Goal: Information Seeking & Learning: Understand process/instructions

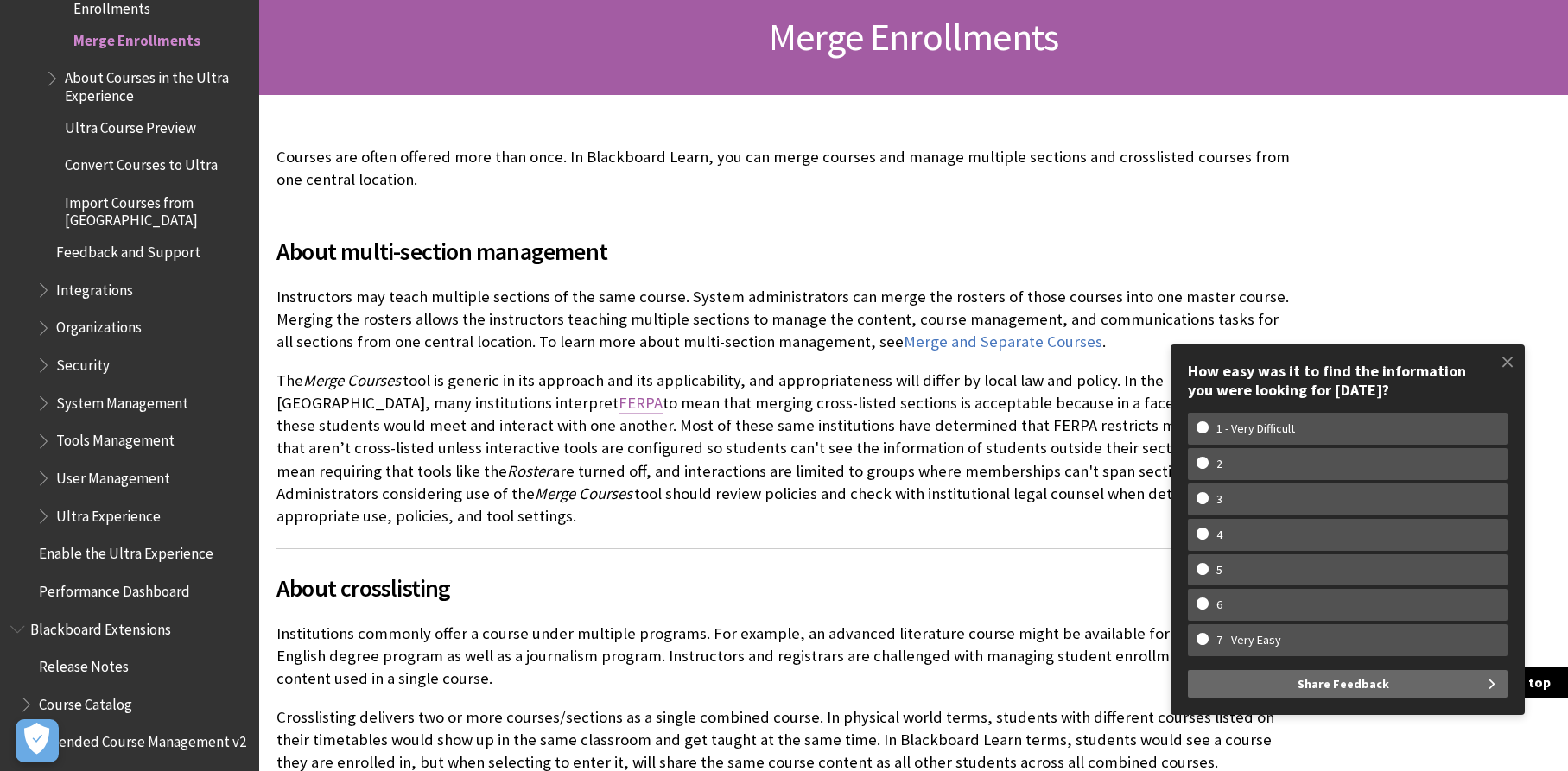
scroll to position [267, 0]
drag, startPoint x: 279, startPoint y: 254, endPoint x: 620, endPoint y: 248, distance: 341.1
click at [620, 248] on span "About multi-section management" at bounding box center [786, 251] width 1019 height 36
copy span "About multi-section management"
click at [285, 571] on span "About crosslisting" at bounding box center [786, 587] width 1019 height 36
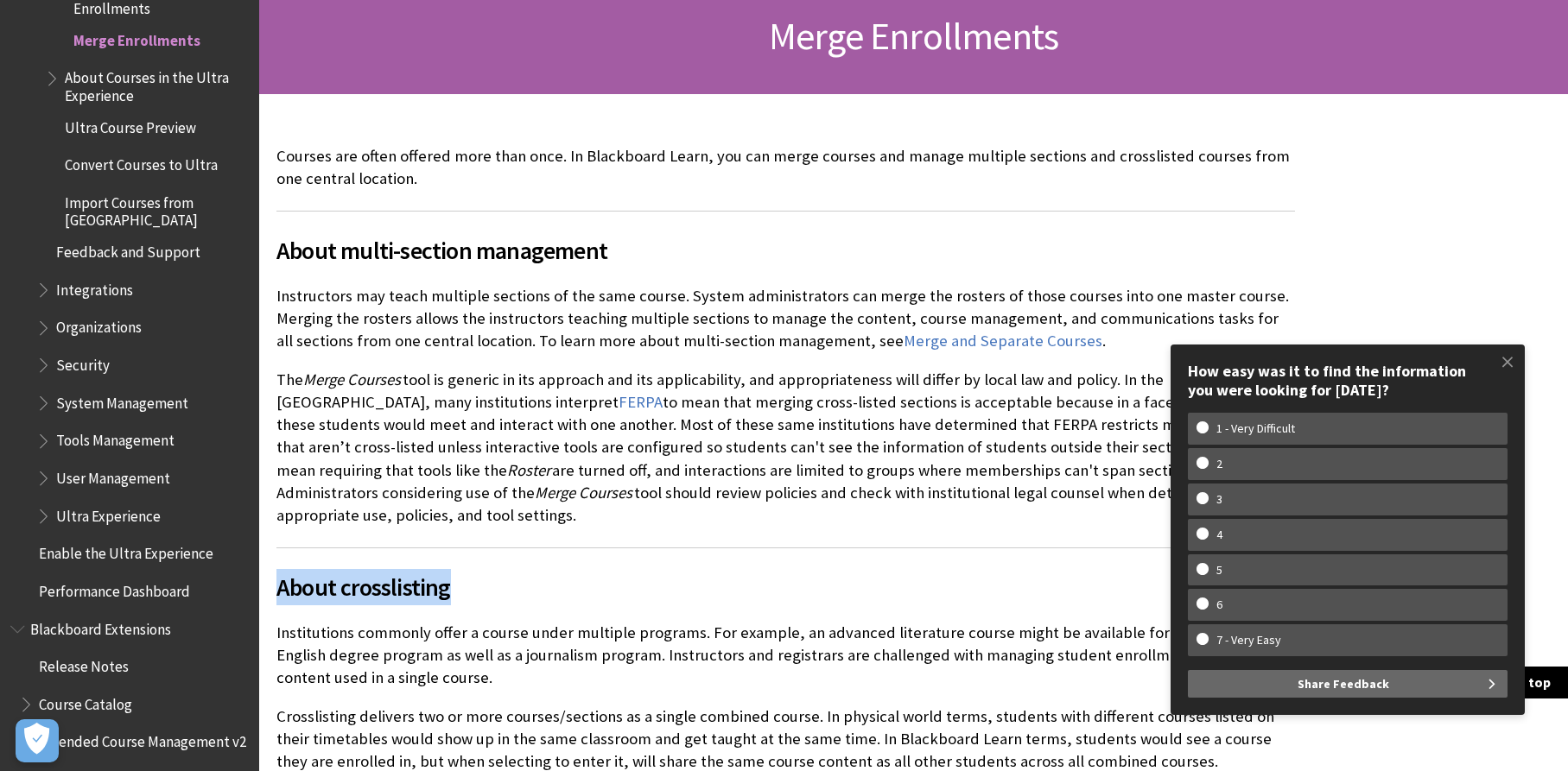
drag, startPoint x: 274, startPoint y: 557, endPoint x: 477, endPoint y: 555, distance: 203.0
click at [477, 555] on div "Courses are often offered more than once. In Blackboard Learn, you can merge co…" at bounding box center [785, 497] width 1053 height 807
click at [1506, 360] on span at bounding box center [1507, 362] width 36 height 36
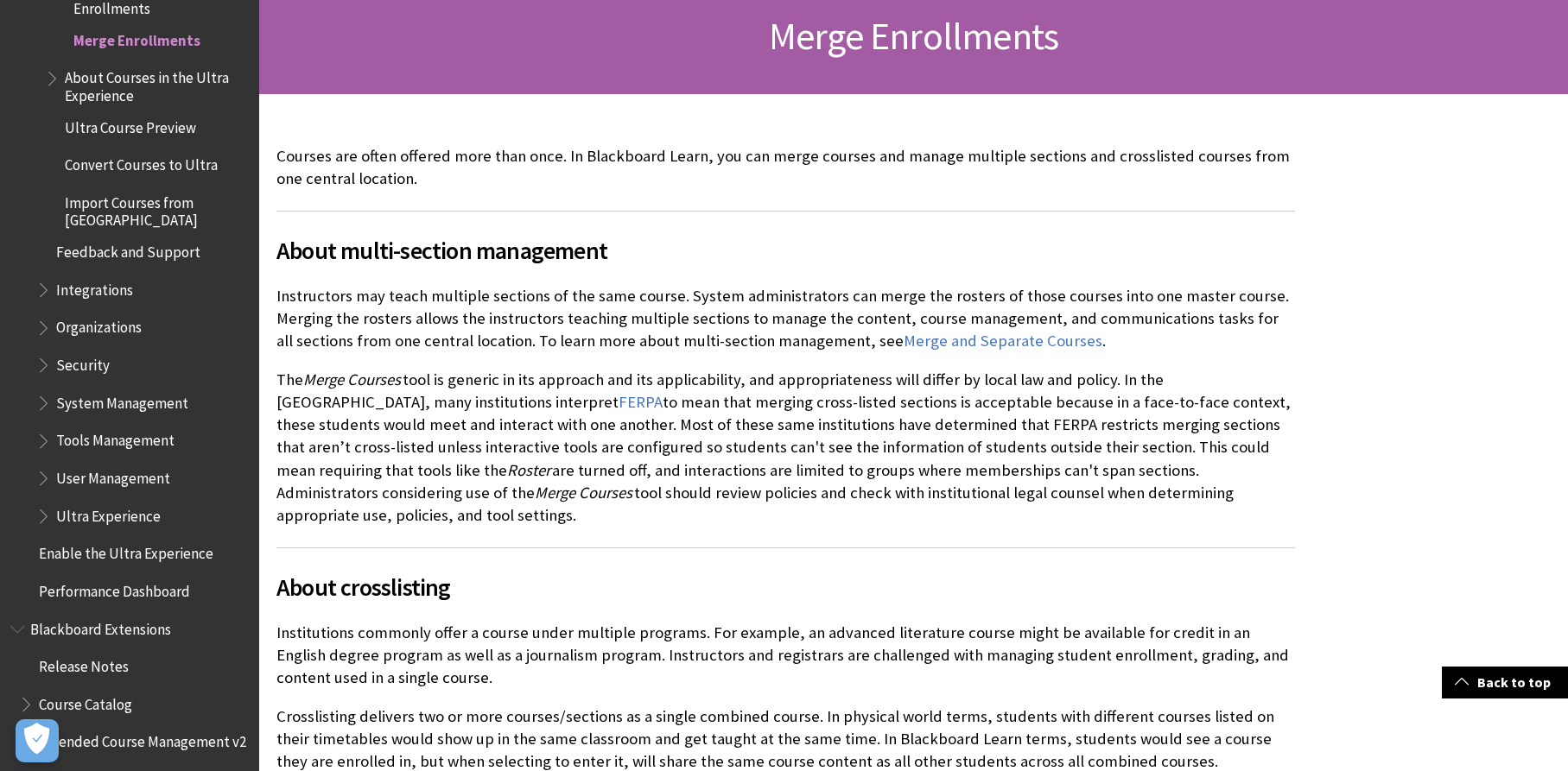
click at [281, 572] on span "About crosslisting" at bounding box center [786, 587] width 1019 height 36
drag, startPoint x: 279, startPoint y: 567, endPoint x: 483, endPoint y: 569, distance: 204.0
click at [483, 569] on span "About crosslisting" at bounding box center [786, 587] width 1019 height 36
copy span "About crosslisting"
click at [467, 569] on span "About crosslisting" at bounding box center [786, 587] width 1019 height 36
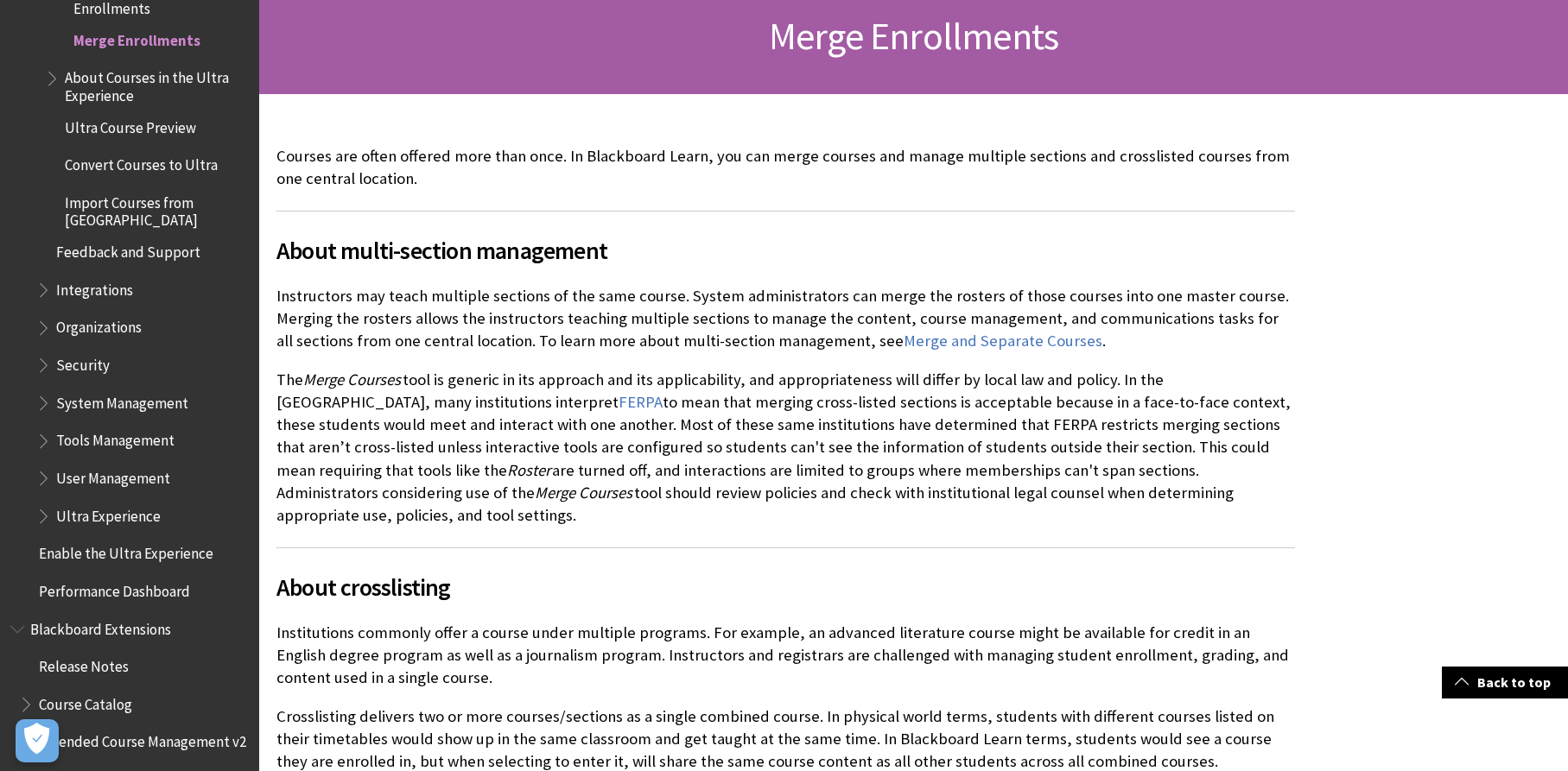
click at [280, 252] on span "About multi-section management" at bounding box center [786, 251] width 1019 height 36
drag, startPoint x: 278, startPoint y: 252, endPoint x: 637, endPoint y: 256, distance: 359.0
click at [637, 256] on span "About multi-section management" at bounding box center [786, 251] width 1019 height 36
copy span "About multi-section management"
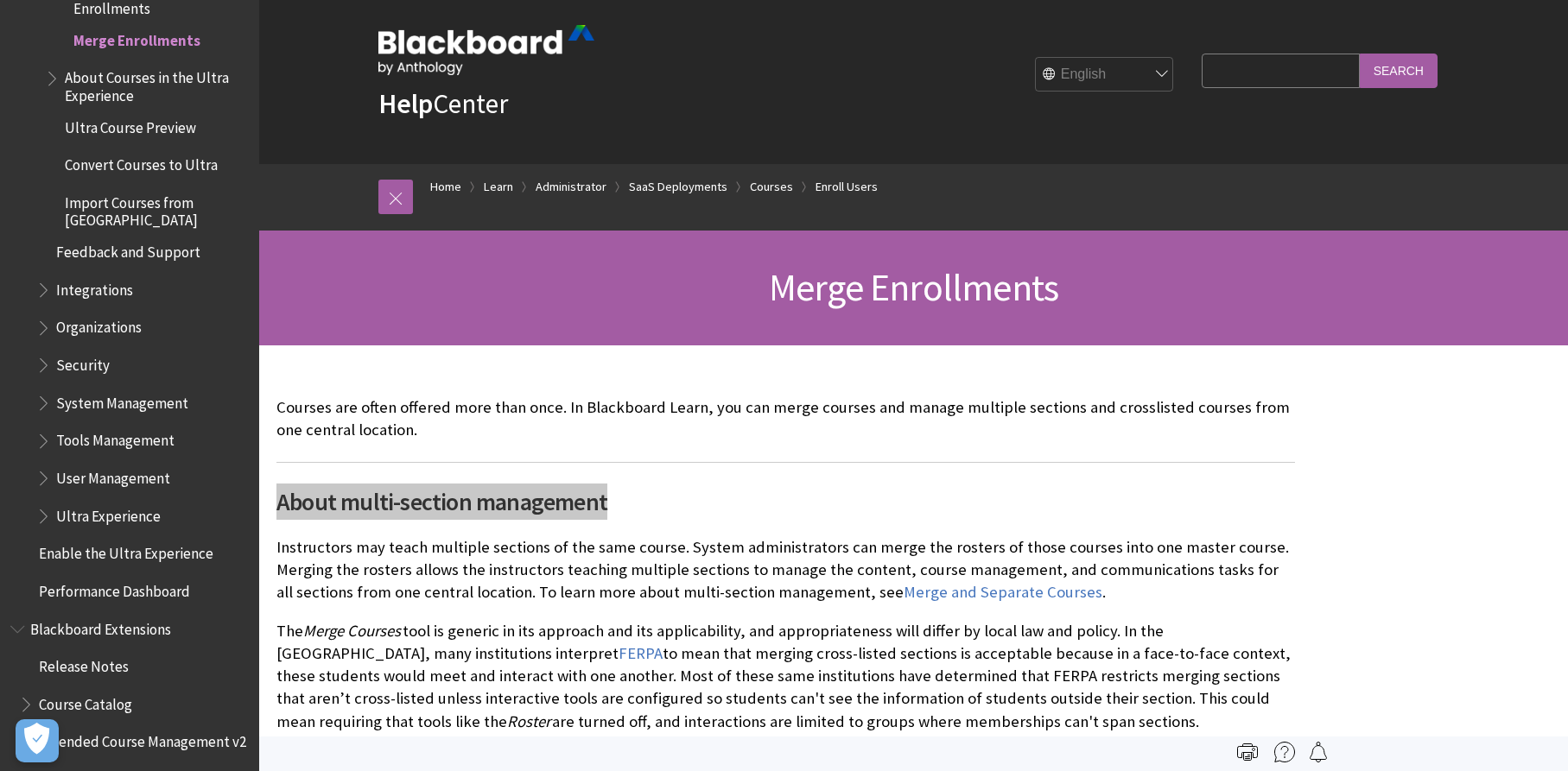
scroll to position [0, 0]
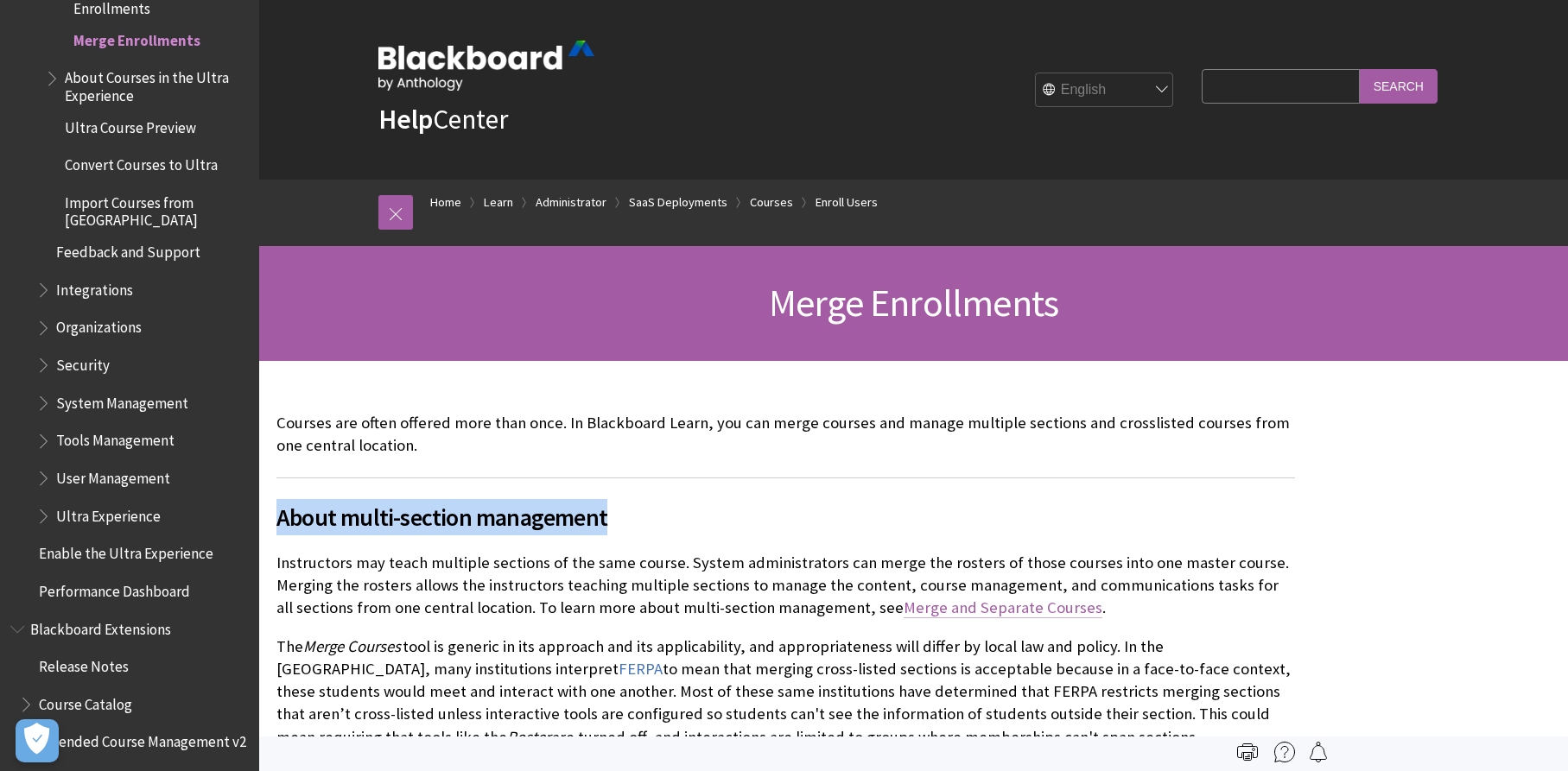
click at [954, 607] on link "Merge and Separate Courses" at bounding box center [1002, 608] width 199 height 21
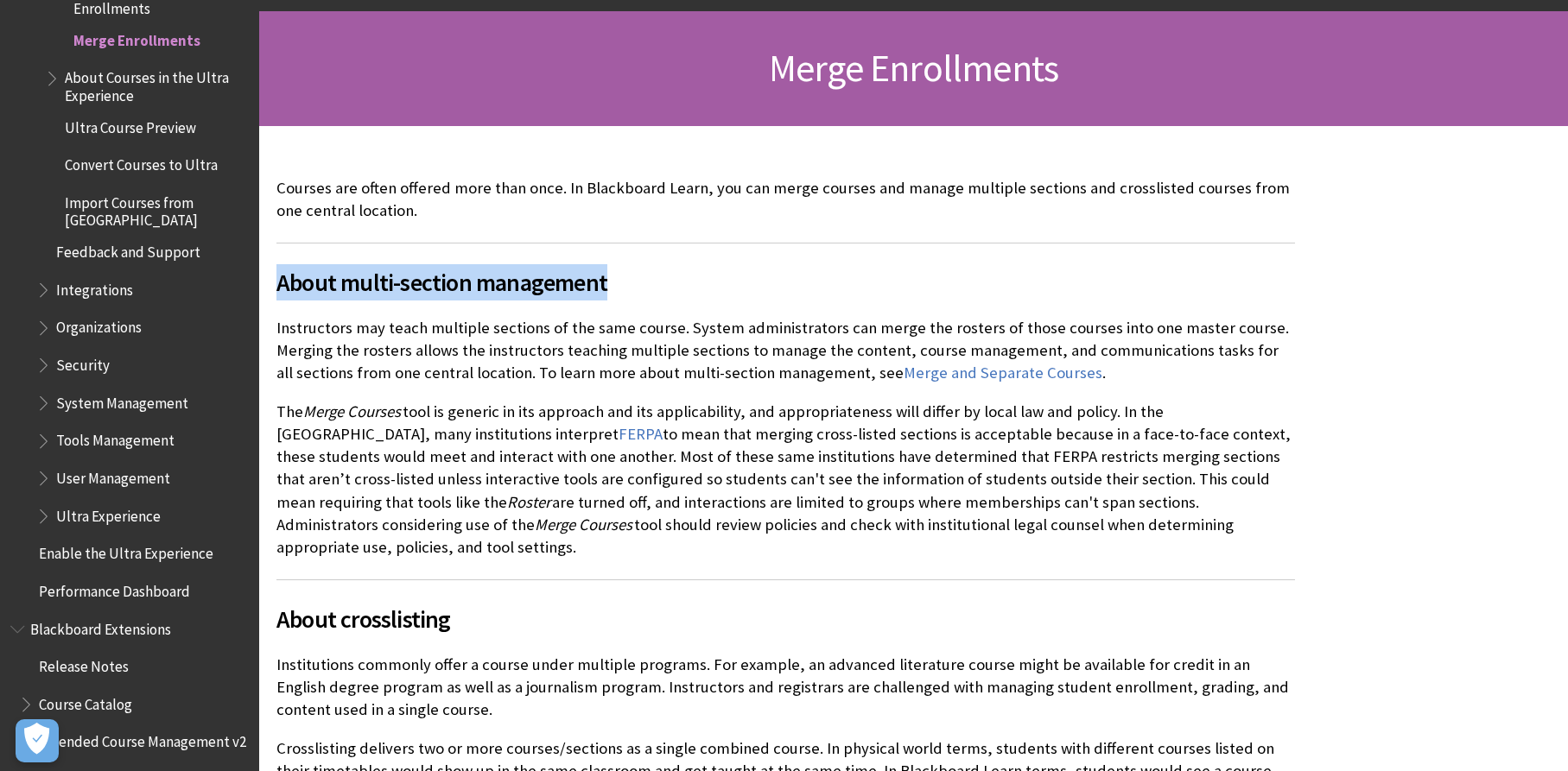
scroll to position [258, 0]
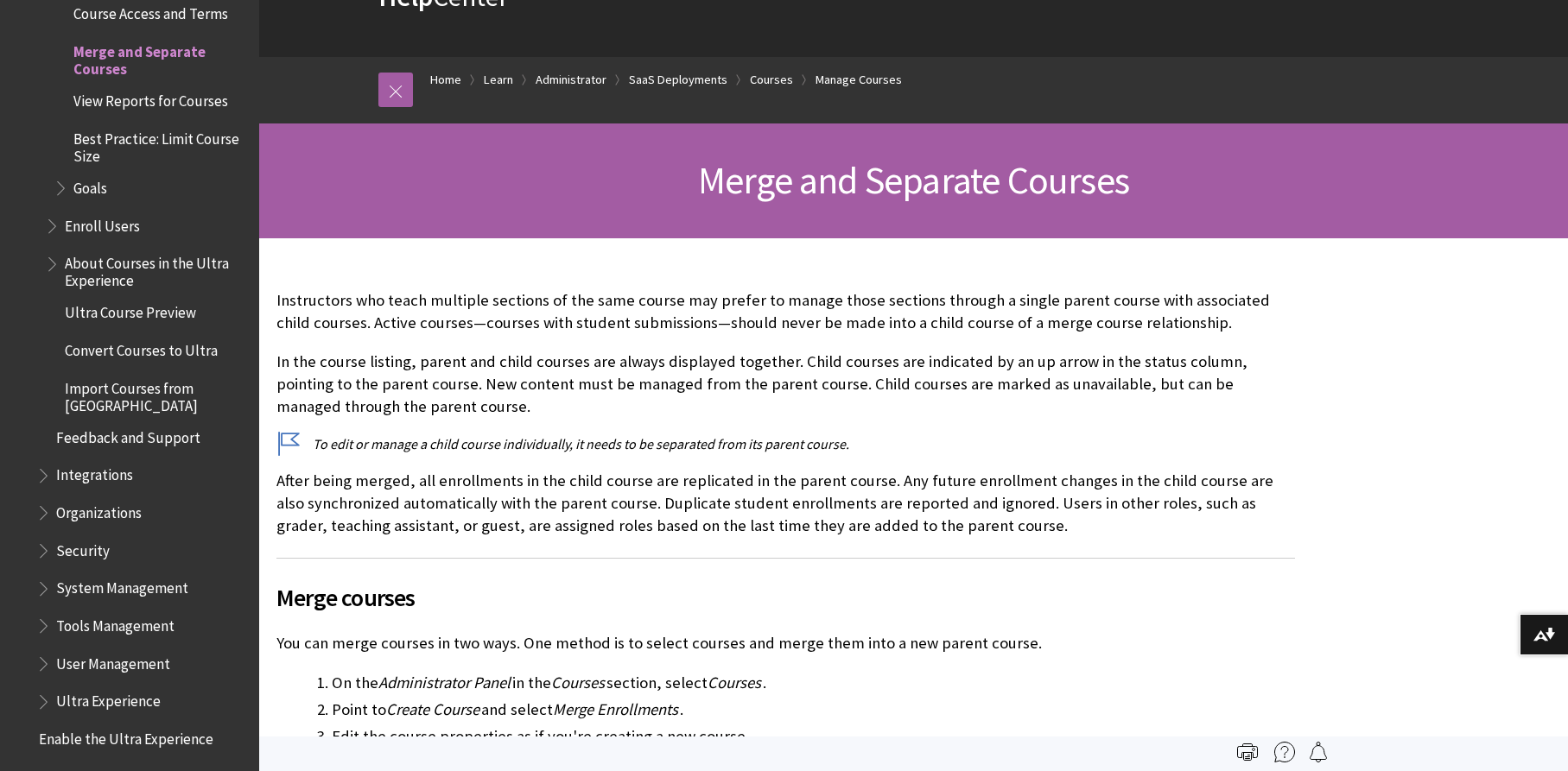
scroll to position [119, 0]
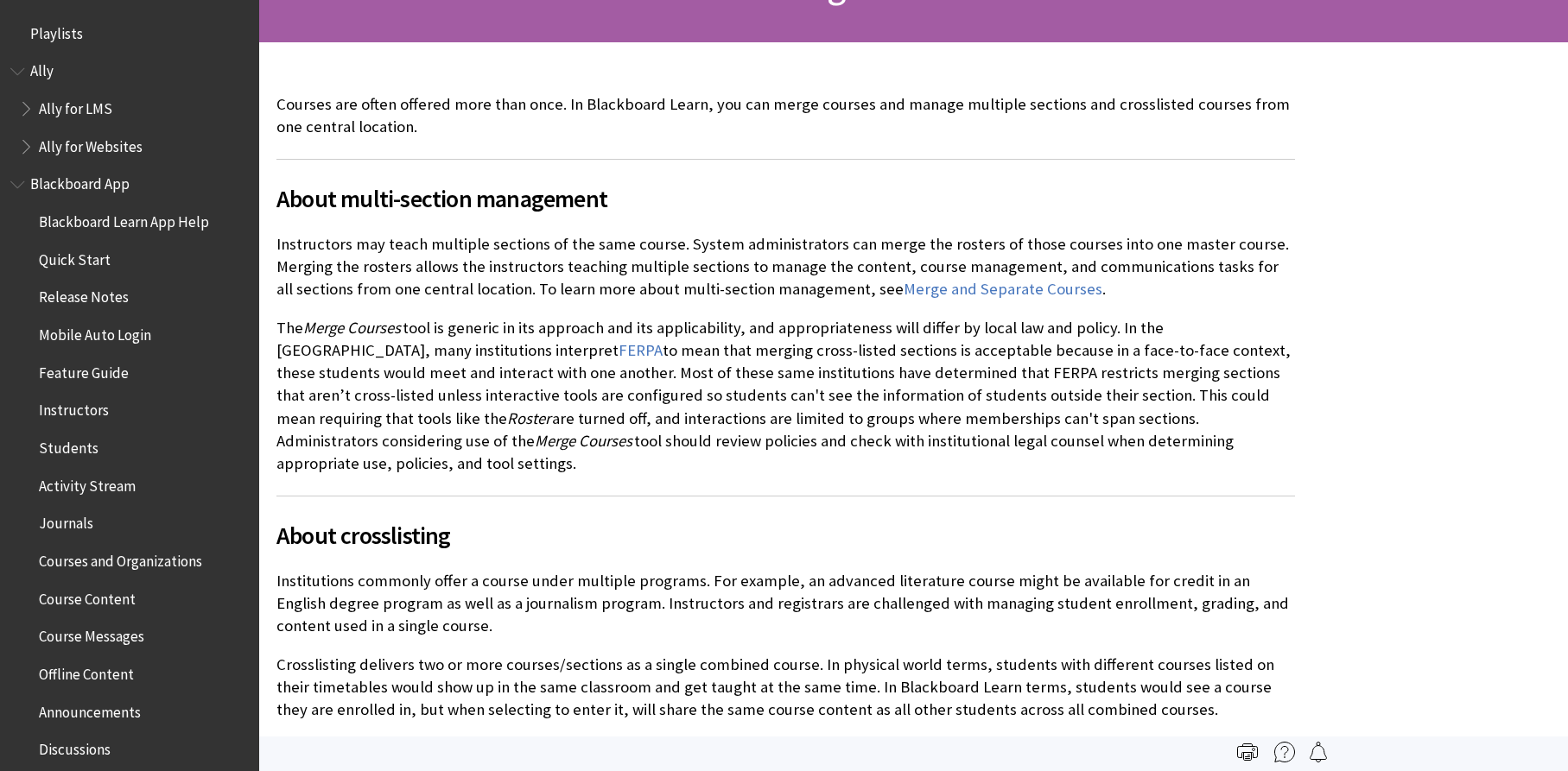
scroll to position [2202, 0]
